Goal: Task Accomplishment & Management: Manage account settings

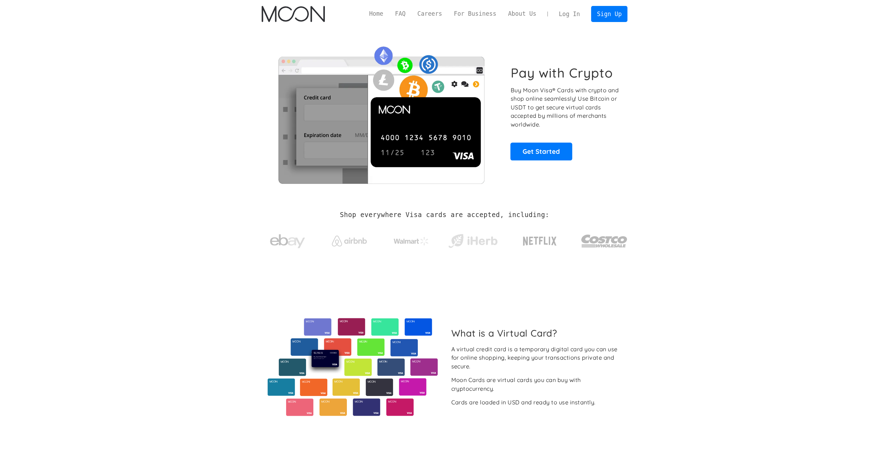
click at [578, 17] on link "Log In" at bounding box center [569, 13] width 33 height 15
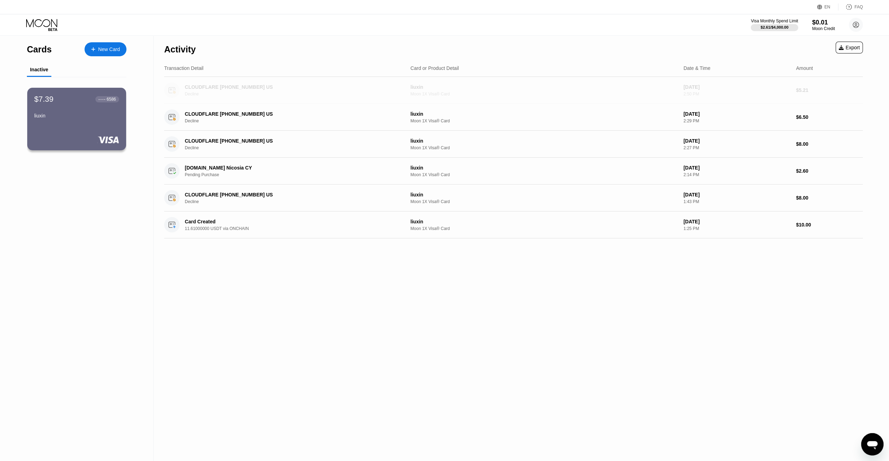
click at [253, 90] on div "CLOUDFLARE +18889935273 US Decline" at bounding box center [293, 90] width 217 height 12
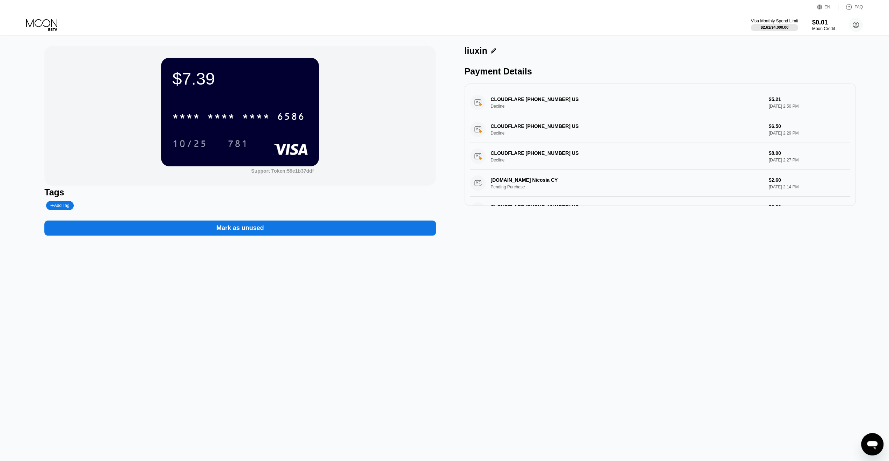
drag, startPoint x: 559, startPoint y: 96, endPoint x: 524, endPoint y: 98, distance: 35.0
click at [524, 98] on div "CLOUDFLARE +18889935273 US Decline $5.21 Aug 20, 2025 2:50 PM" at bounding box center [660, 102] width 380 height 27
